Goal: Subscribe to service/newsletter

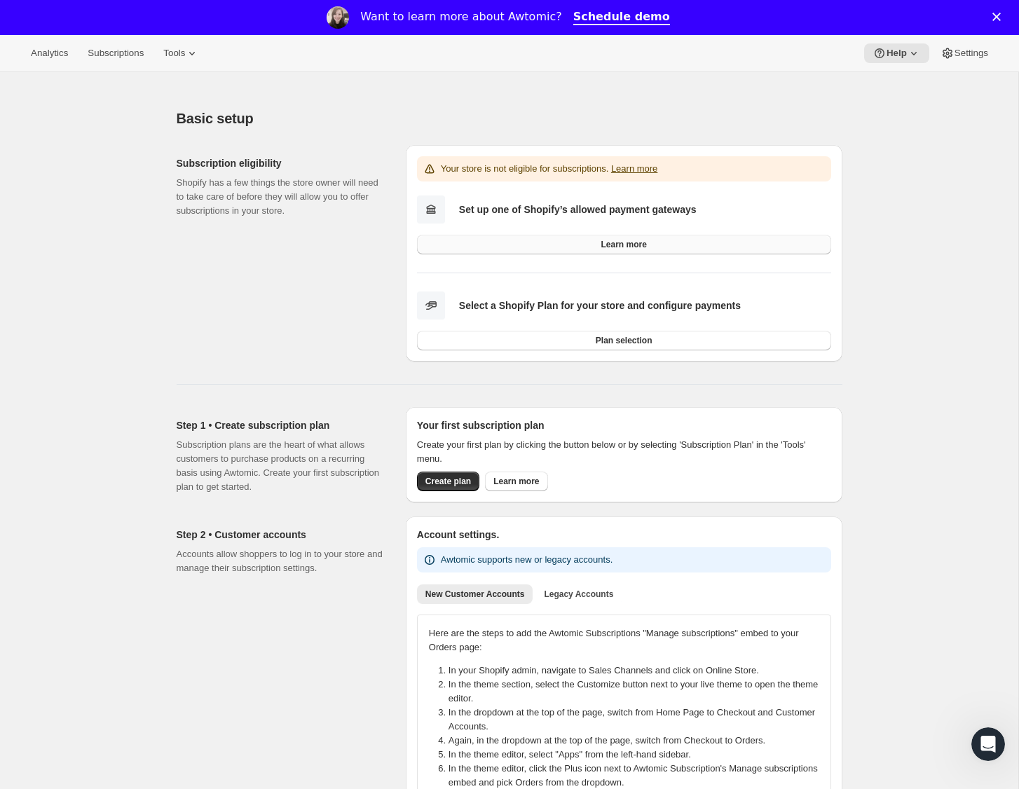
click at [561, 235] on link "Learn more" at bounding box center [624, 245] width 414 height 20
click at [599, 242] on link "Learn more" at bounding box center [624, 245] width 414 height 20
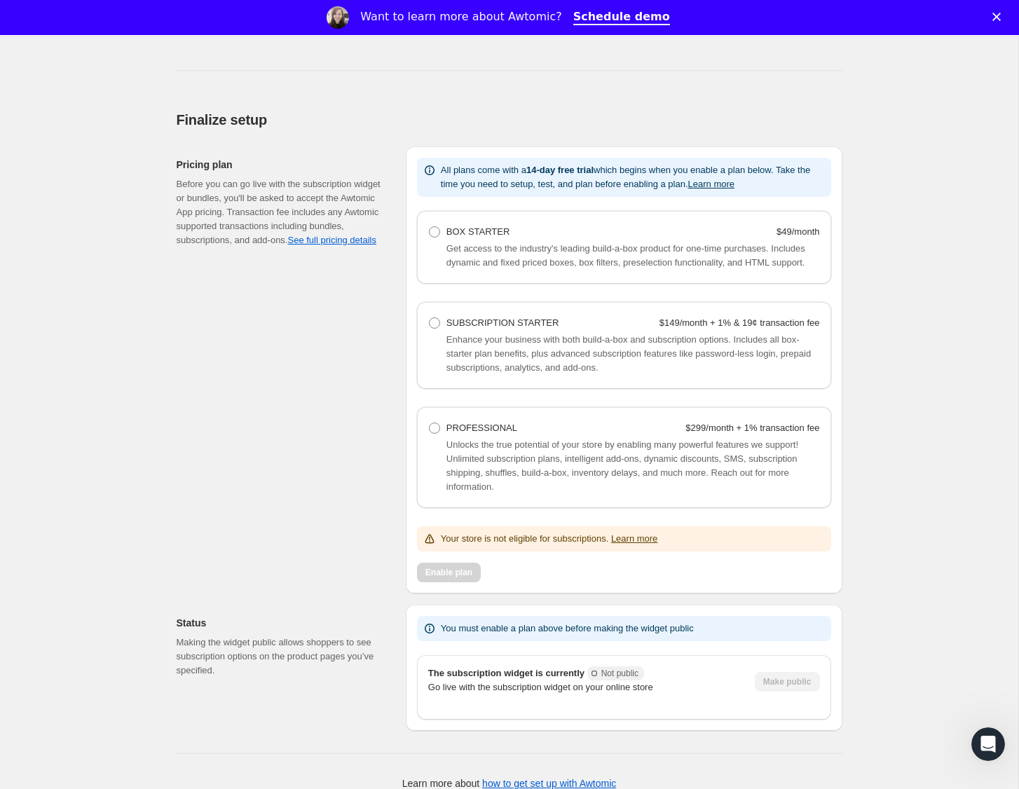
scroll to position [1091, 0]
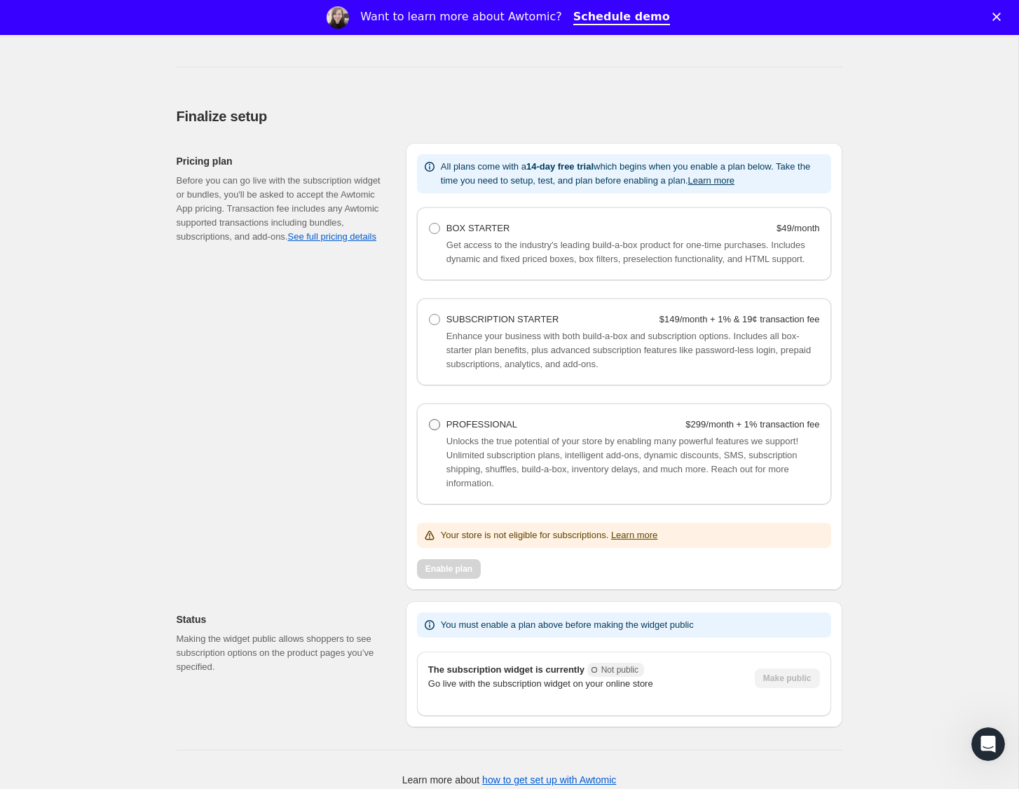
click at [435, 430] on span at bounding box center [434, 424] width 11 height 11
click at [430, 420] on Professional "PROFESSIONAL $299/month + 1% transaction fee" at bounding box center [429, 419] width 1 height 1
radio Professional "true"
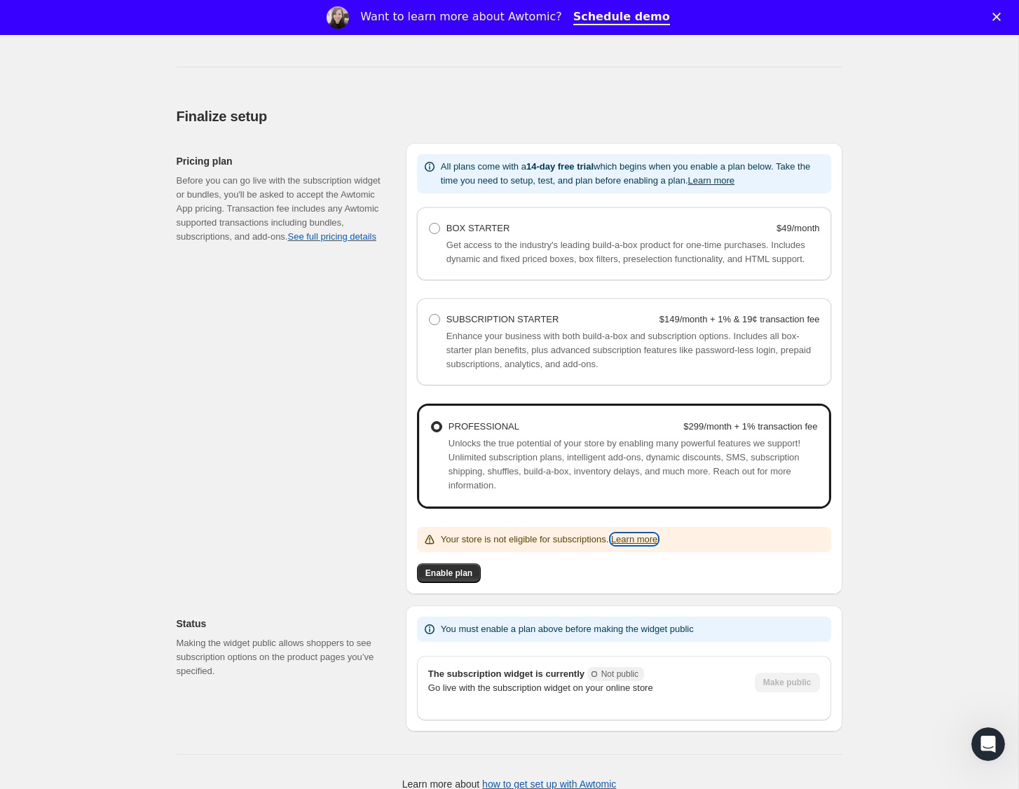
click at [645, 545] on link "Learn more" at bounding box center [634, 539] width 46 height 11
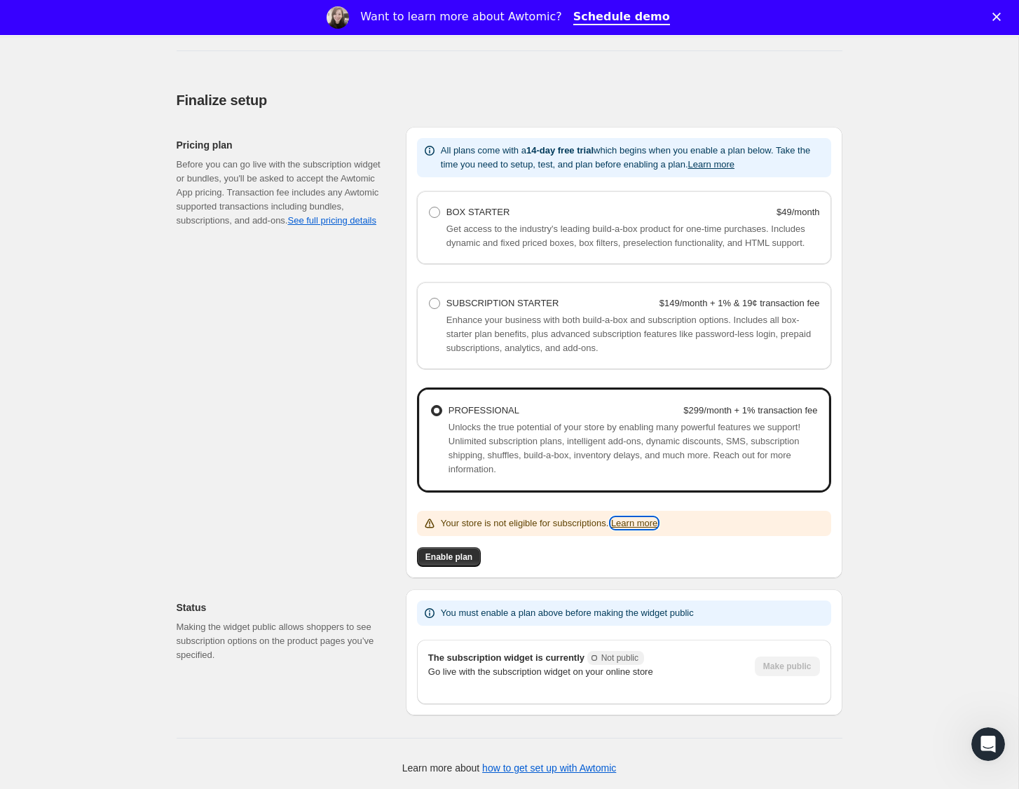
scroll to position [1111, 0]
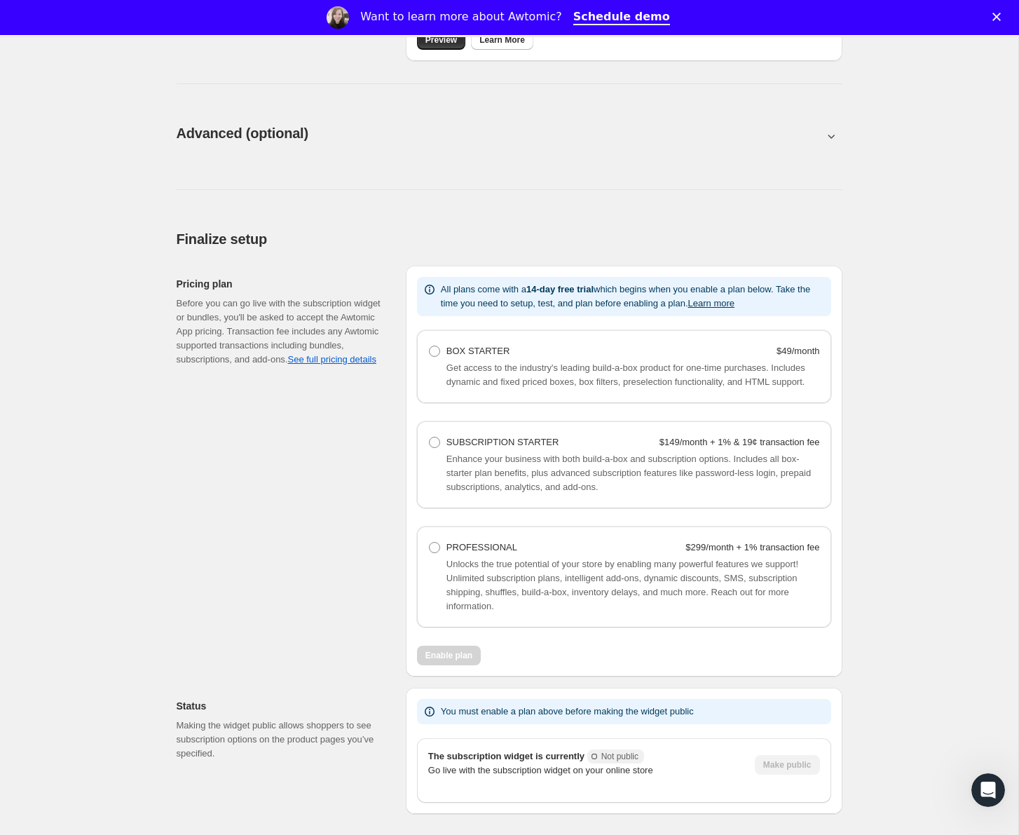
scroll to position [774, 0]
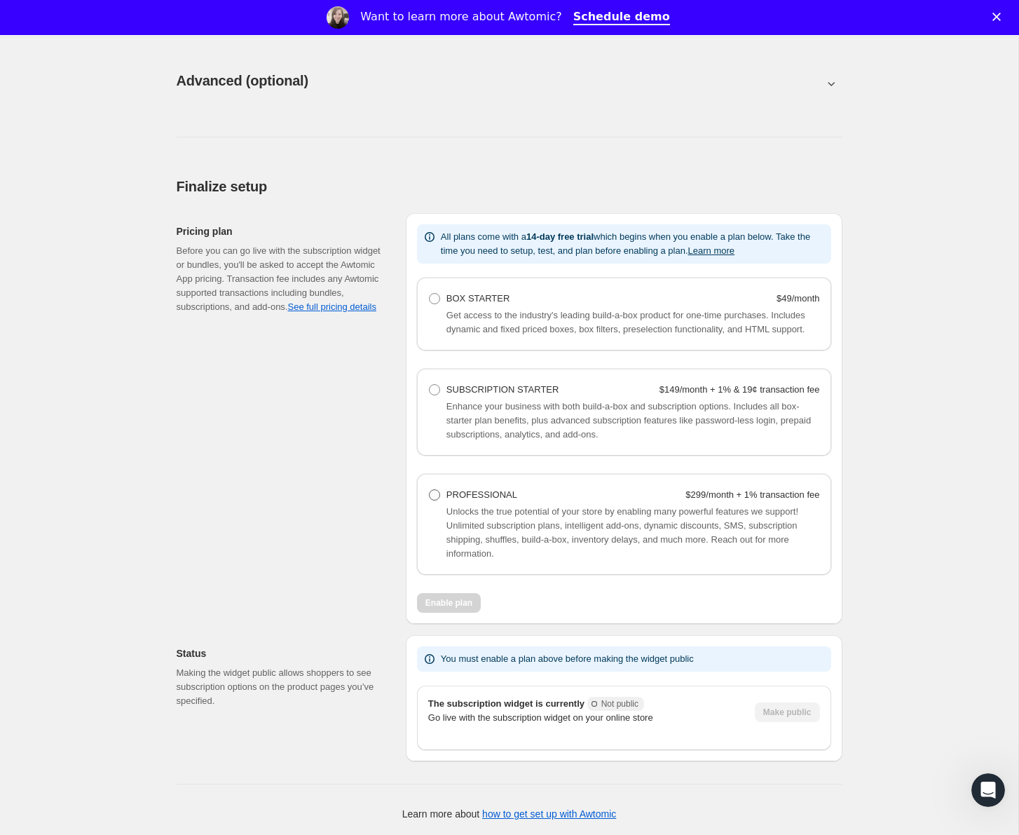
click at [432, 494] on span at bounding box center [434, 494] width 11 height 11
click at [430, 490] on Professional "PROFESSIONAL $299/month + 1% transaction fee" at bounding box center [429, 489] width 1 height 1
radio Professional "true"
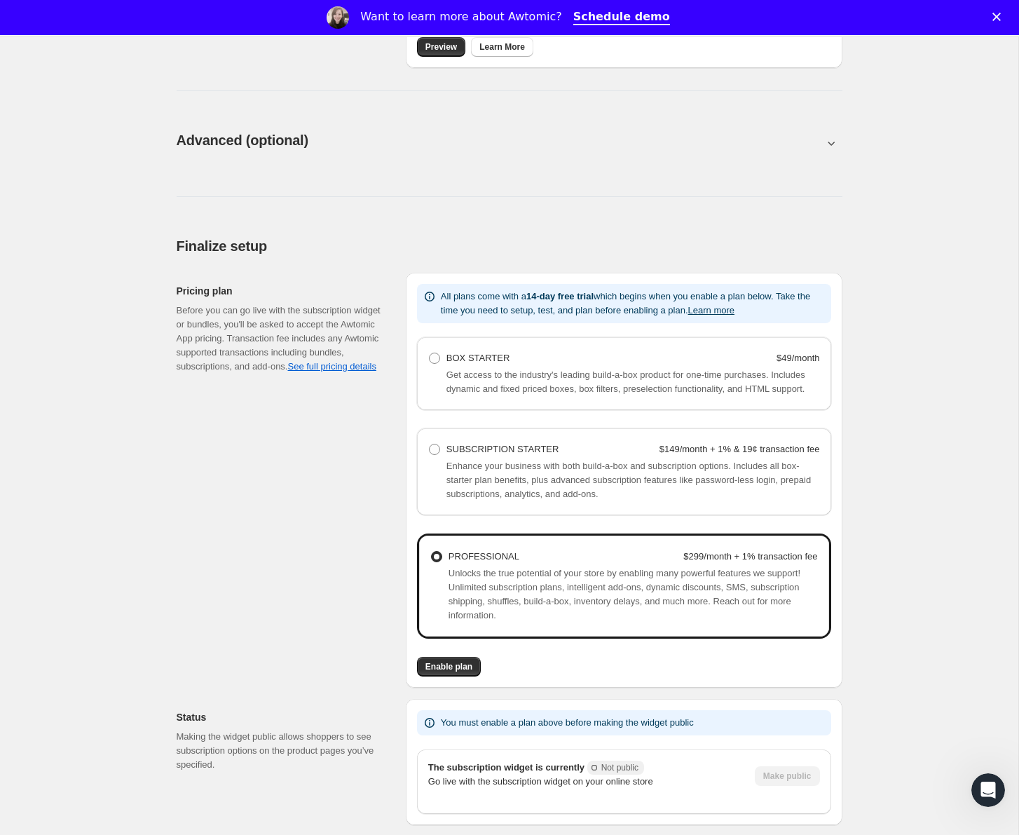
scroll to position [698, 0]
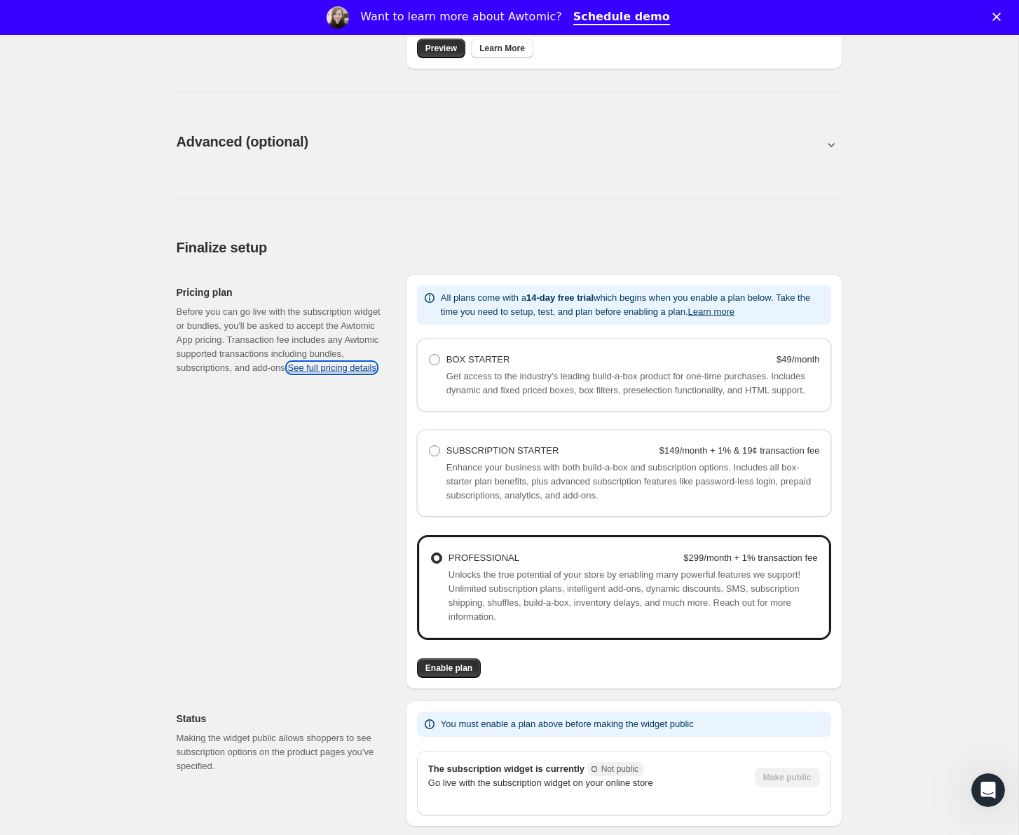
click at [353, 366] on link "See full pricing details" at bounding box center [331, 367] width 88 height 11
click at [629, 594] on span "Unlocks the true potential of your store by enabling many powerful features we …" at bounding box center [624, 595] width 352 height 53
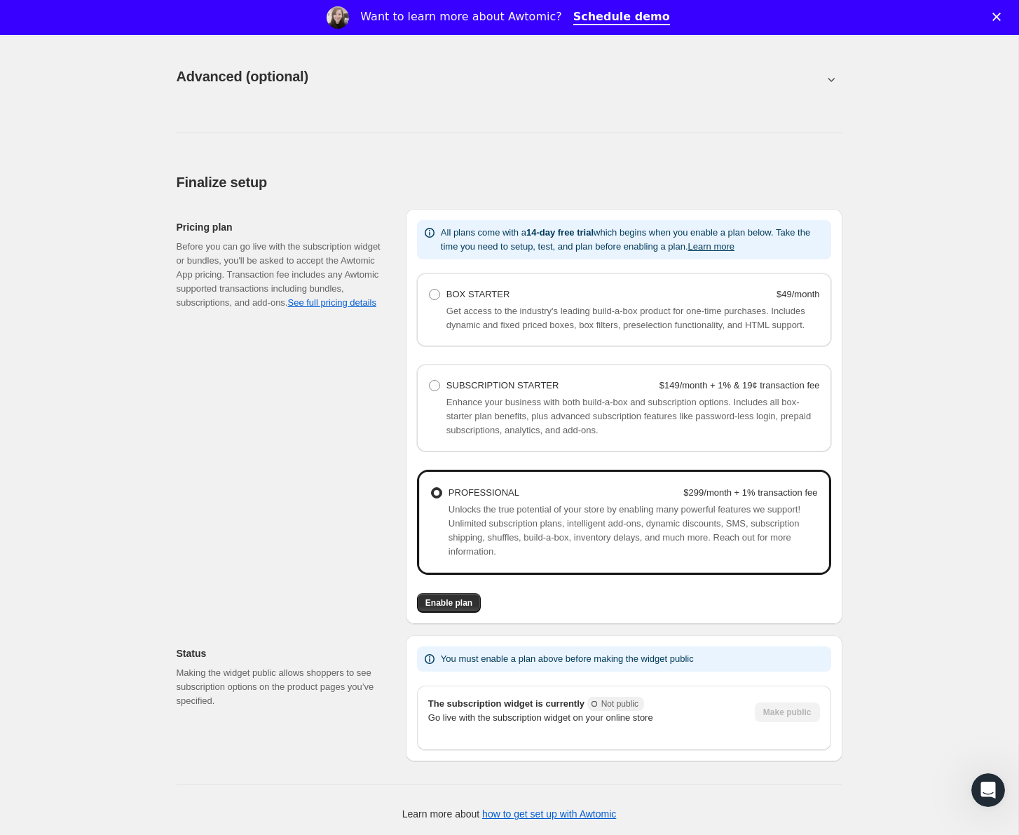
scroll to position [778, 0]
click at [453, 603] on span "Enable plan" at bounding box center [448, 602] width 47 height 11
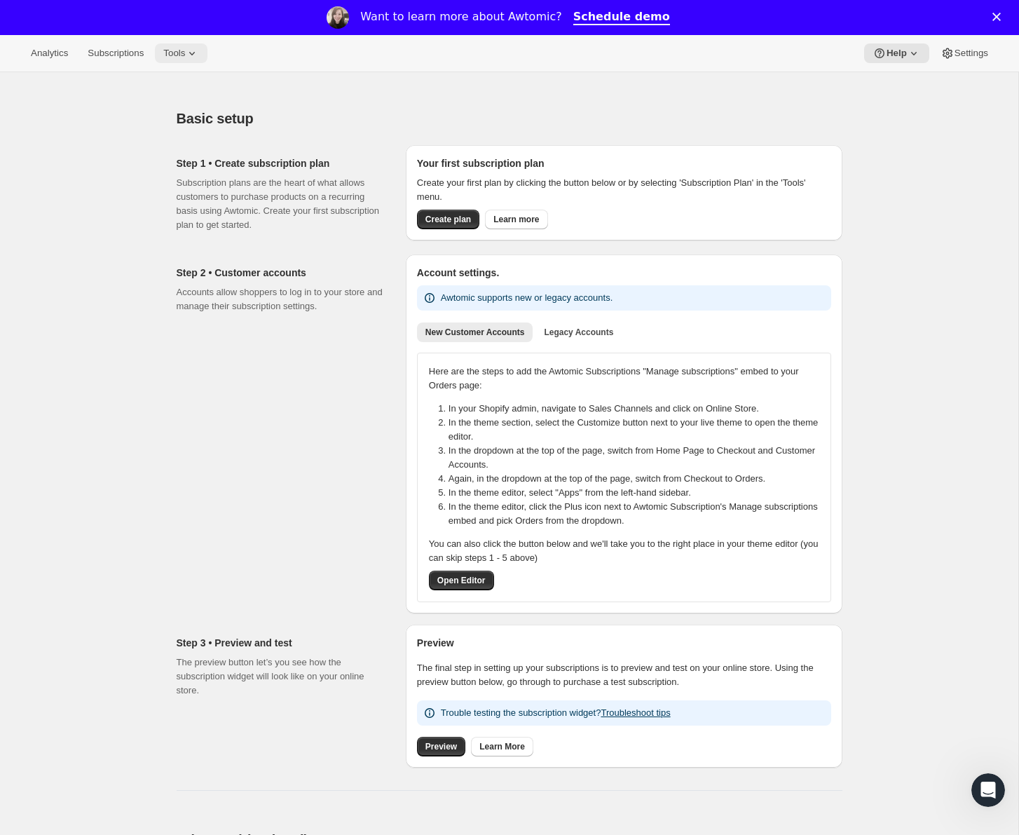
click at [196, 60] on button "Tools" at bounding box center [181, 53] width 53 height 20
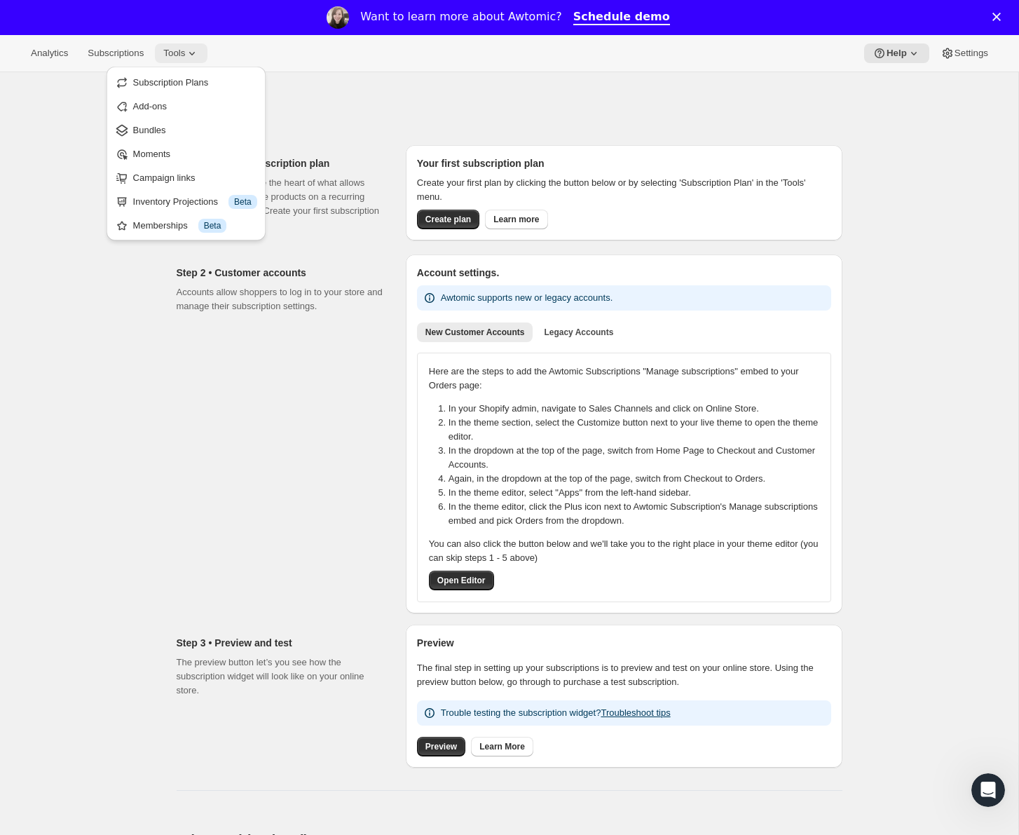
click at [185, 53] on span "Tools" at bounding box center [174, 53] width 22 height 11
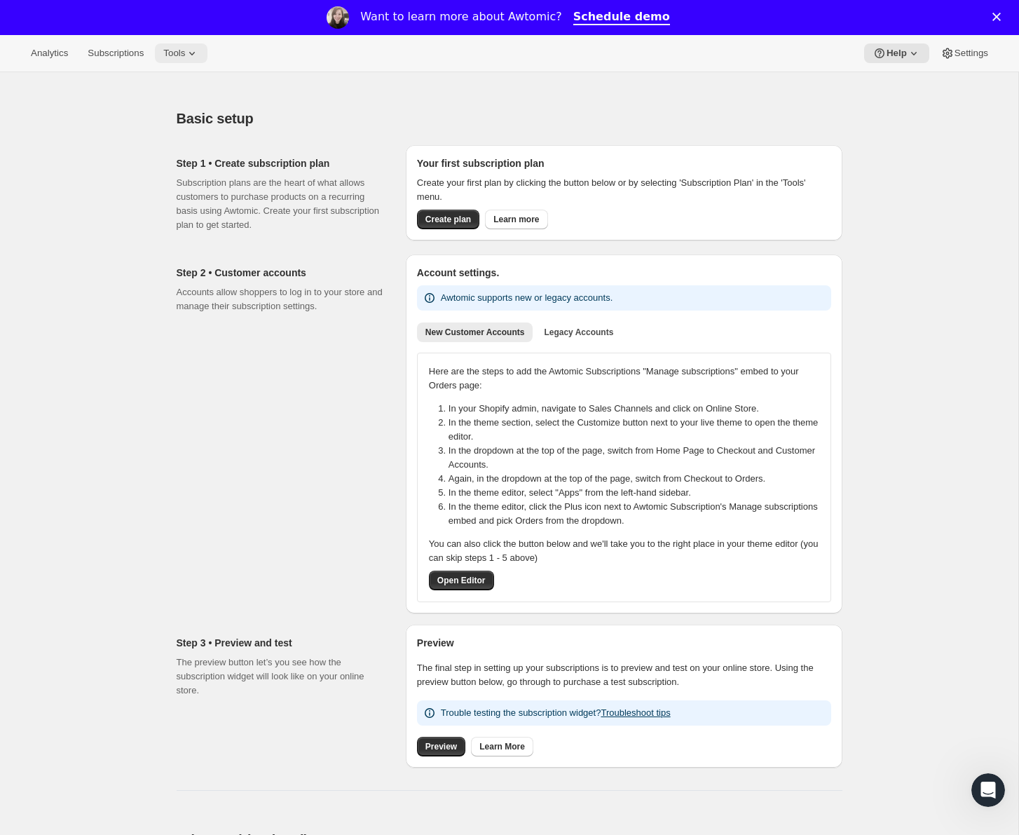
click at [185, 53] on span "Tools" at bounding box center [174, 53] width 22 height 11
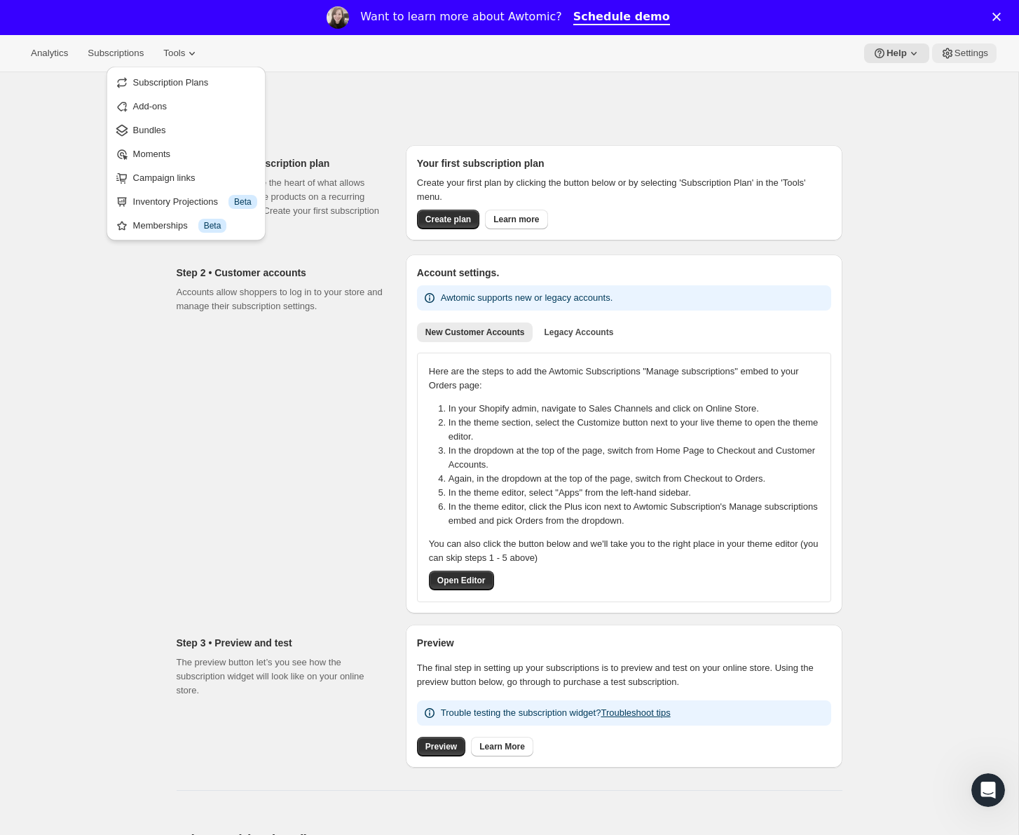
click at [963, 55] on span "Settings" at bounding box center [971, 53] width 34 height 11
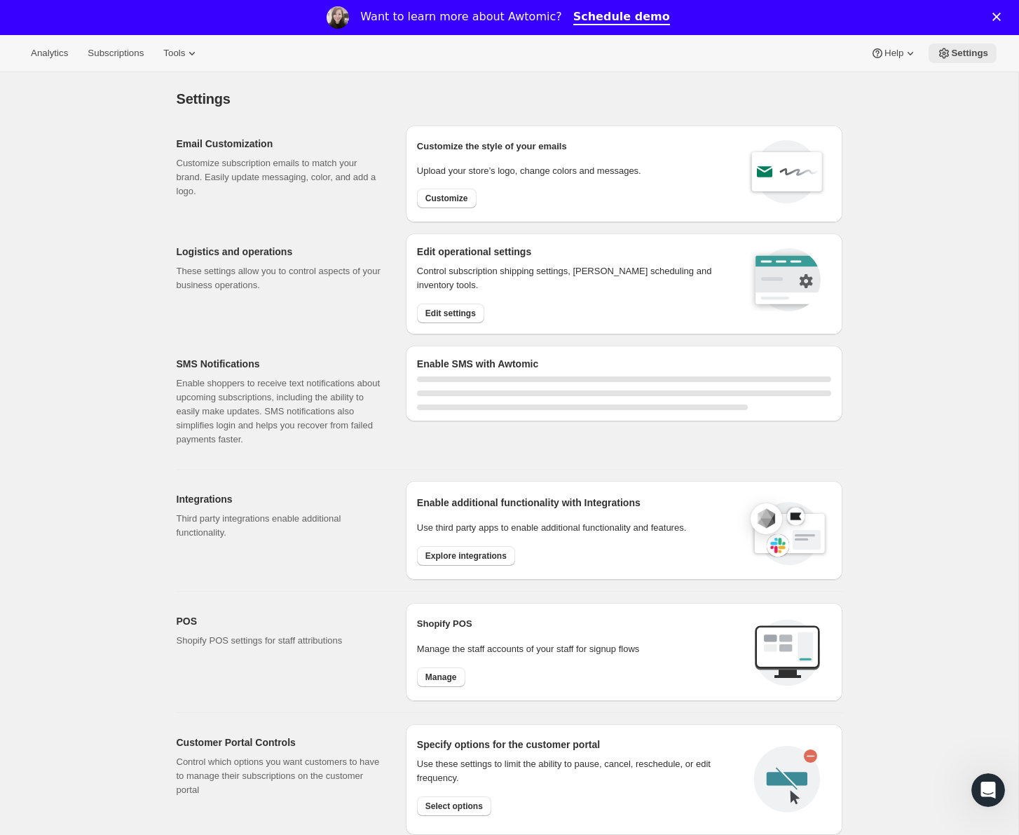
click at [962, 55] on span "Settings" at bounding box center [969, 53] width 37 height 11
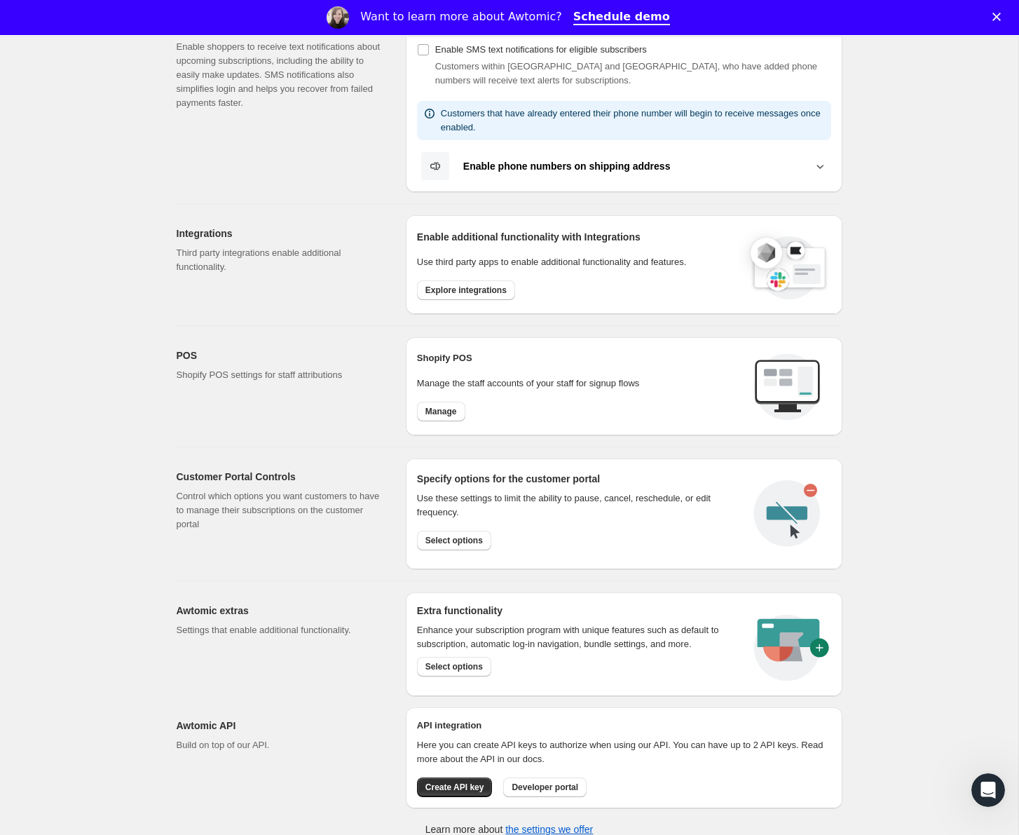
scroll to position [350, 0]
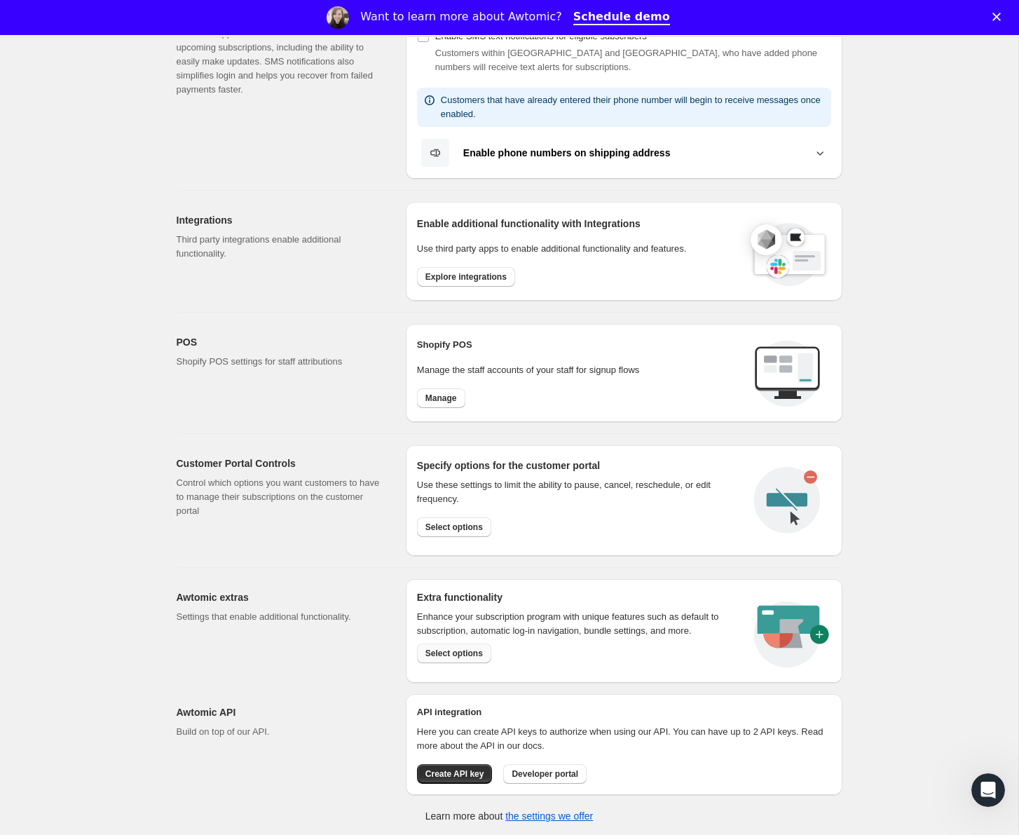
click at [463, 651] on span "Select options" at bounding box center [453, 653] width 57 height 11
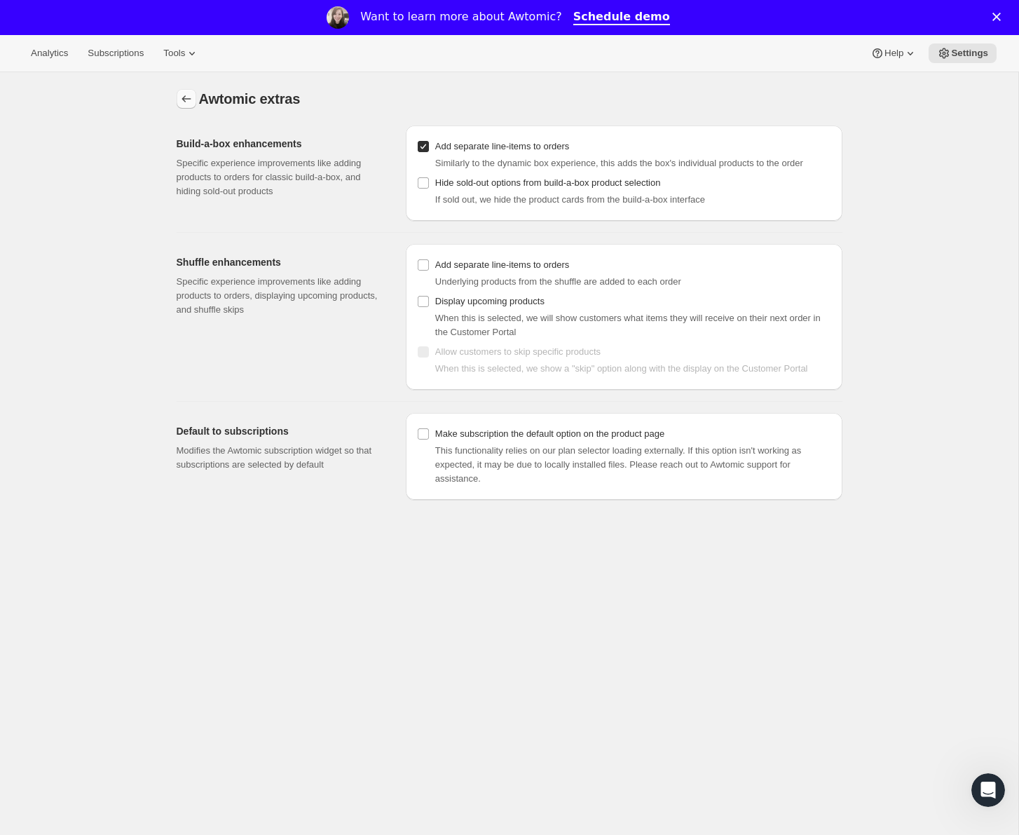
click at [191, 92] on button "Settings" at bounding box center [187, 99] width 20 height 20
